Goal: Download file/media

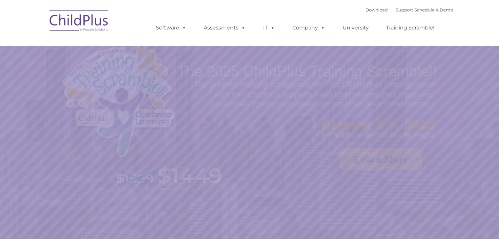
select select "MEDIUM"
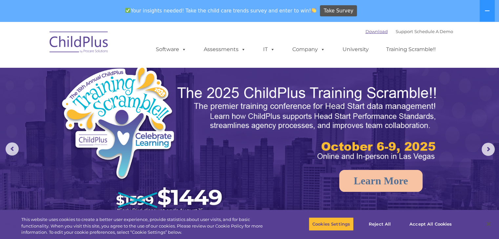
click at [365, 32] on link "Download" at bounding box center [376, 31] width 22 height 5
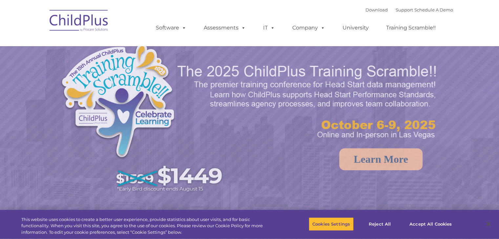
select select "MEDIUM"
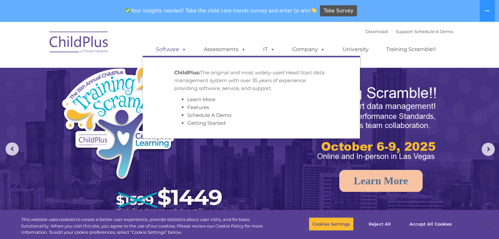
click at [173, 51] on link "Software" at bounding box center [171, 49] width 44 height 13
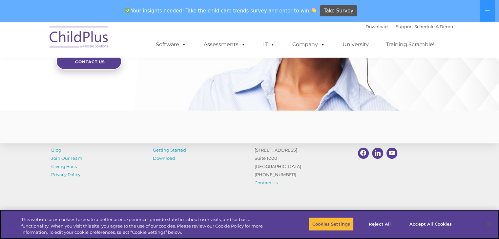
scroll to position [1629, 0]
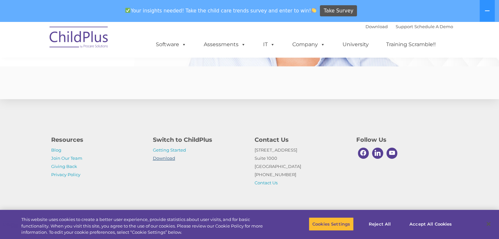
click at [167, 160] on link "Download" at bounding box center [164, 158] width 22 height 5
